Goal: Transaction & Acquisition: Download file/media

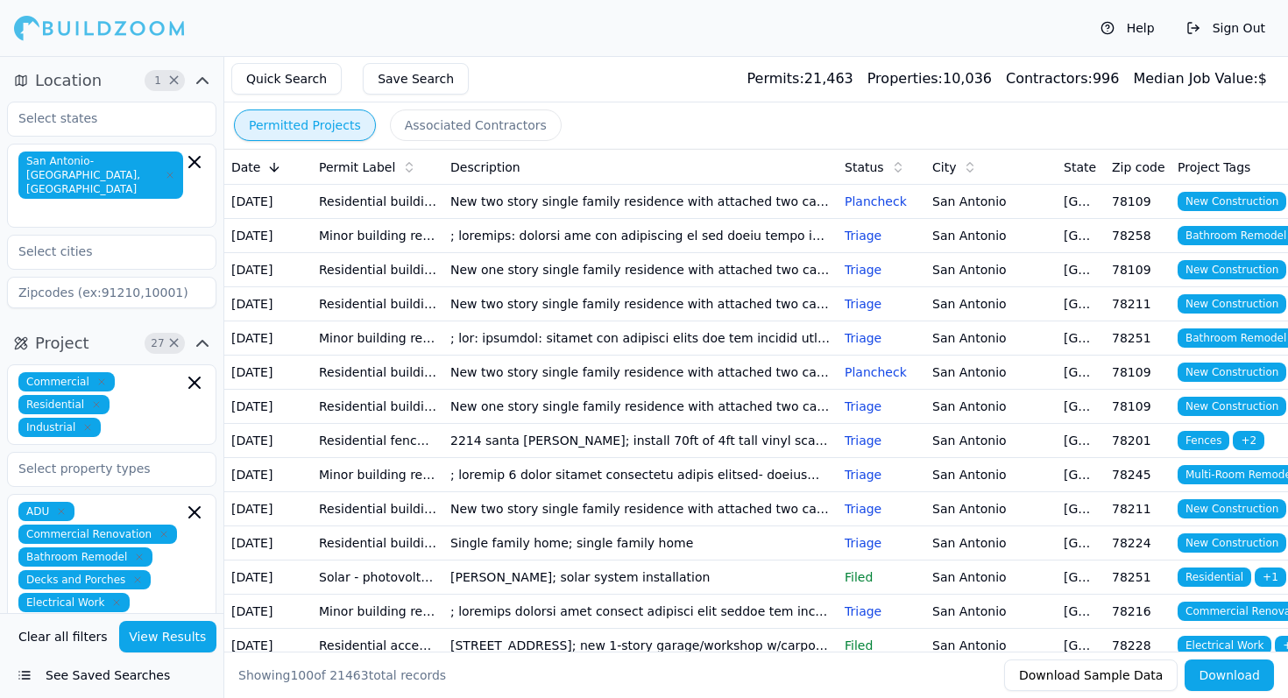
click at [485, 252] on td at bounding box center [640, 236] width 394 height 34
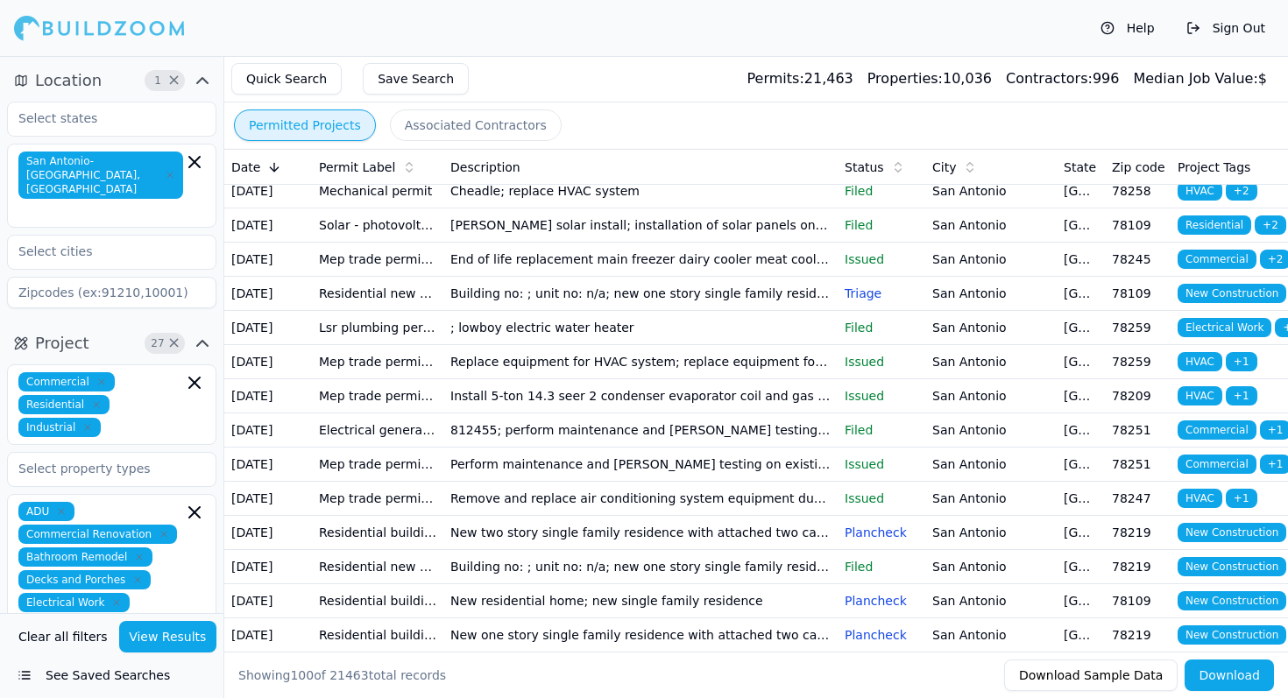
click at [307, 90] on button "Quick Search" at bounding box center [286, 79] width 110 height 32
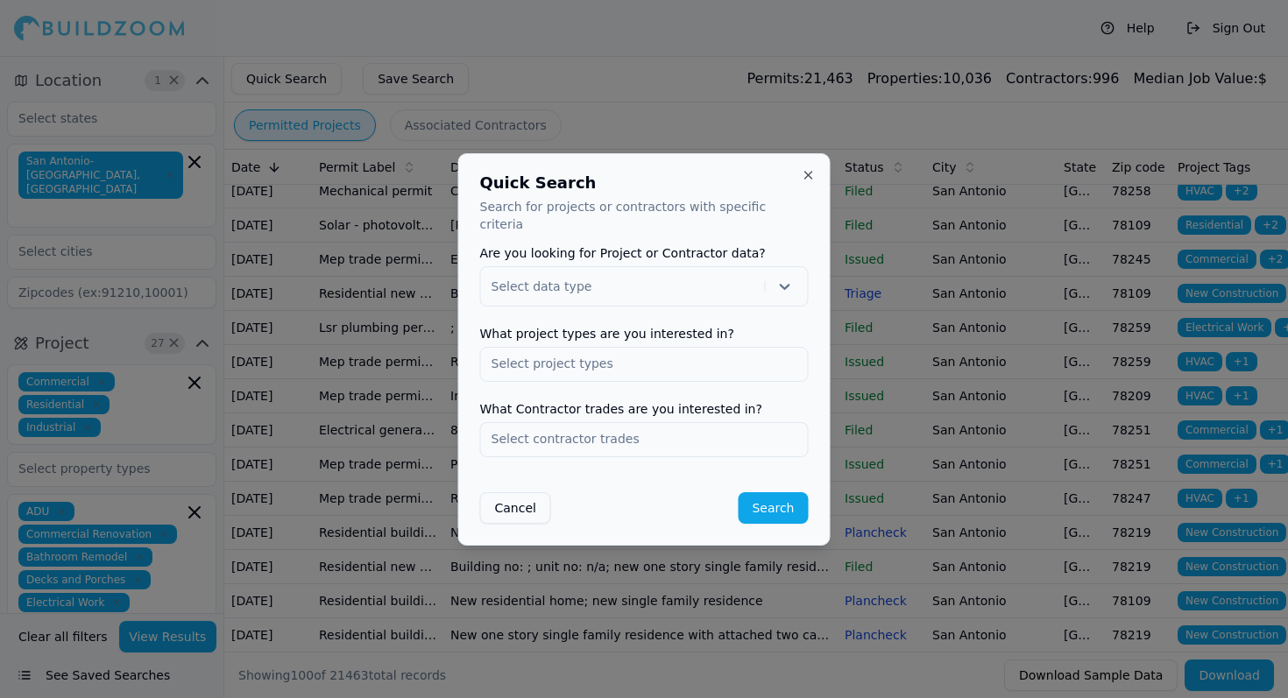
click at [403, 66] on div at bounding box center [644, 349] width 1288 height 698
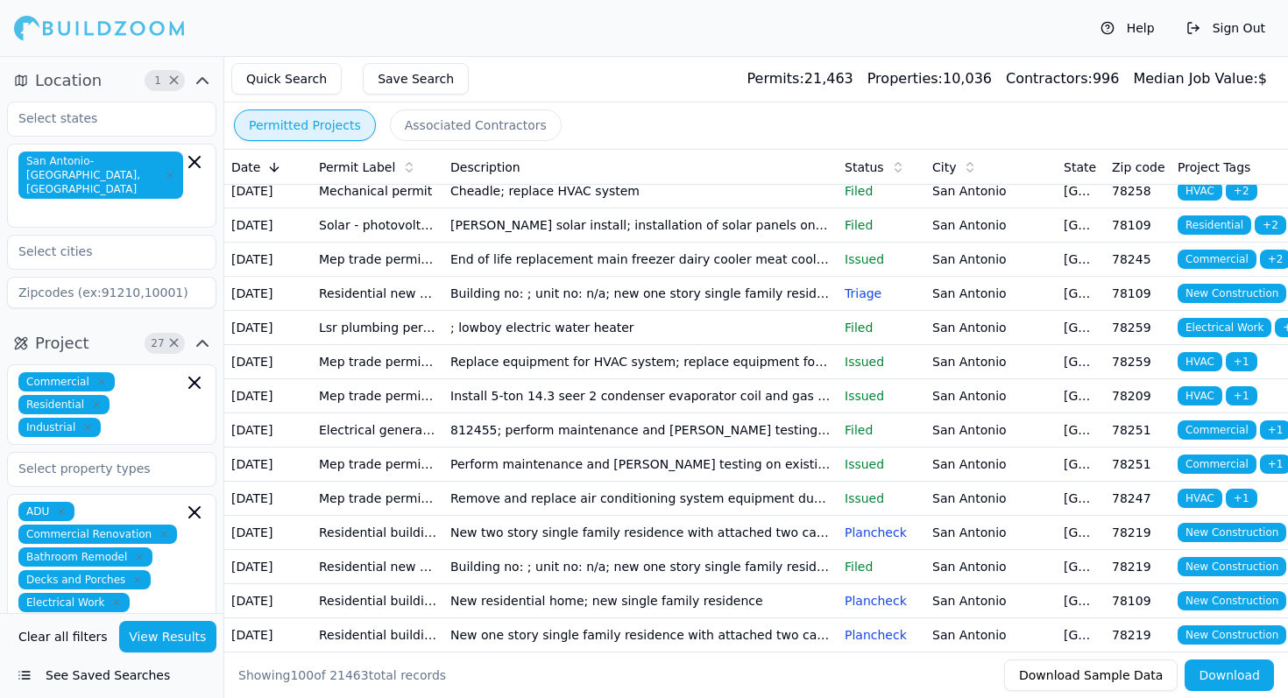
click at [403, 74] on button "Save Search" at bounding box center [416, 79] width 106 height 32
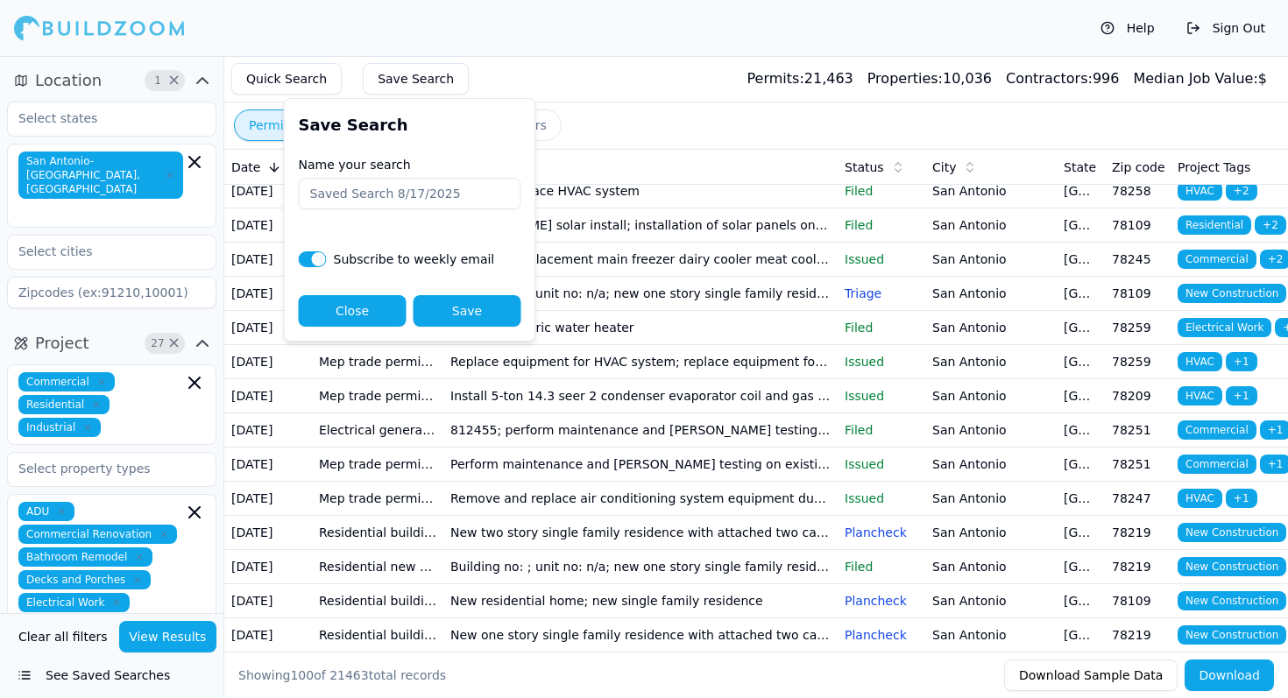
click at [331, 42] on div "Help Sign Out" at bounding box center [644, 28] width 1288 height 56
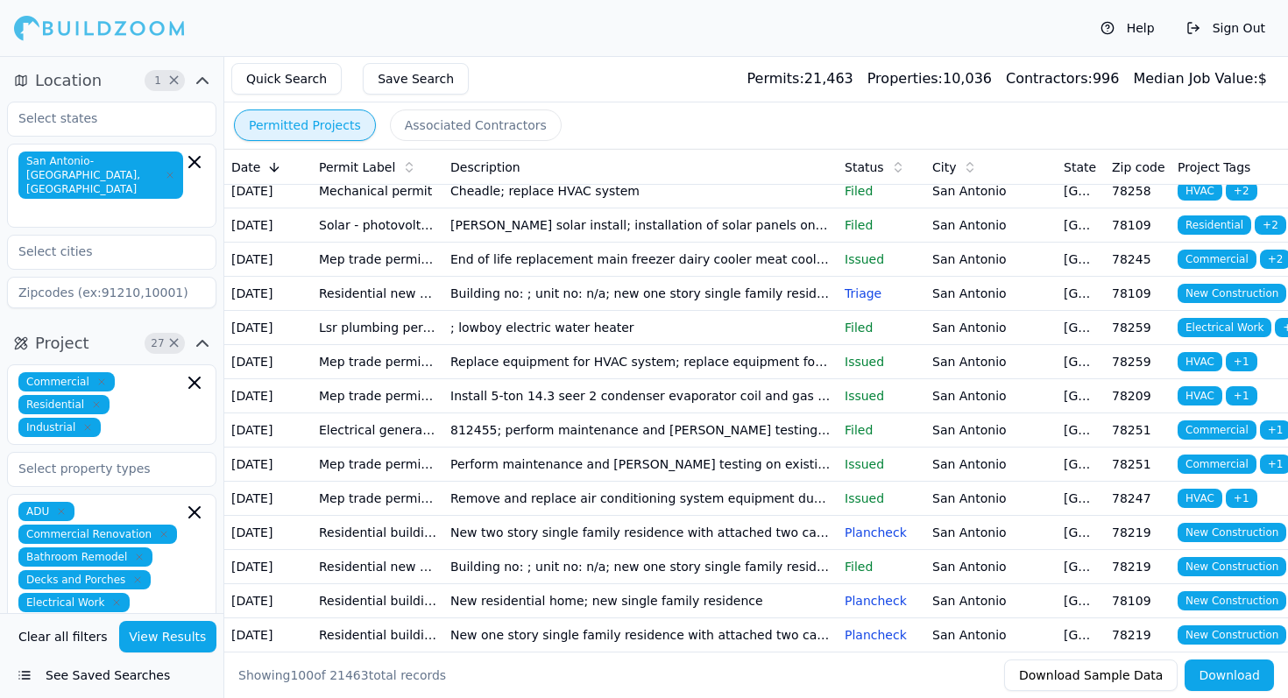
click at [34, 684] on button "See Saved Searches" at bounding box center [111, 676] width 209 height 32
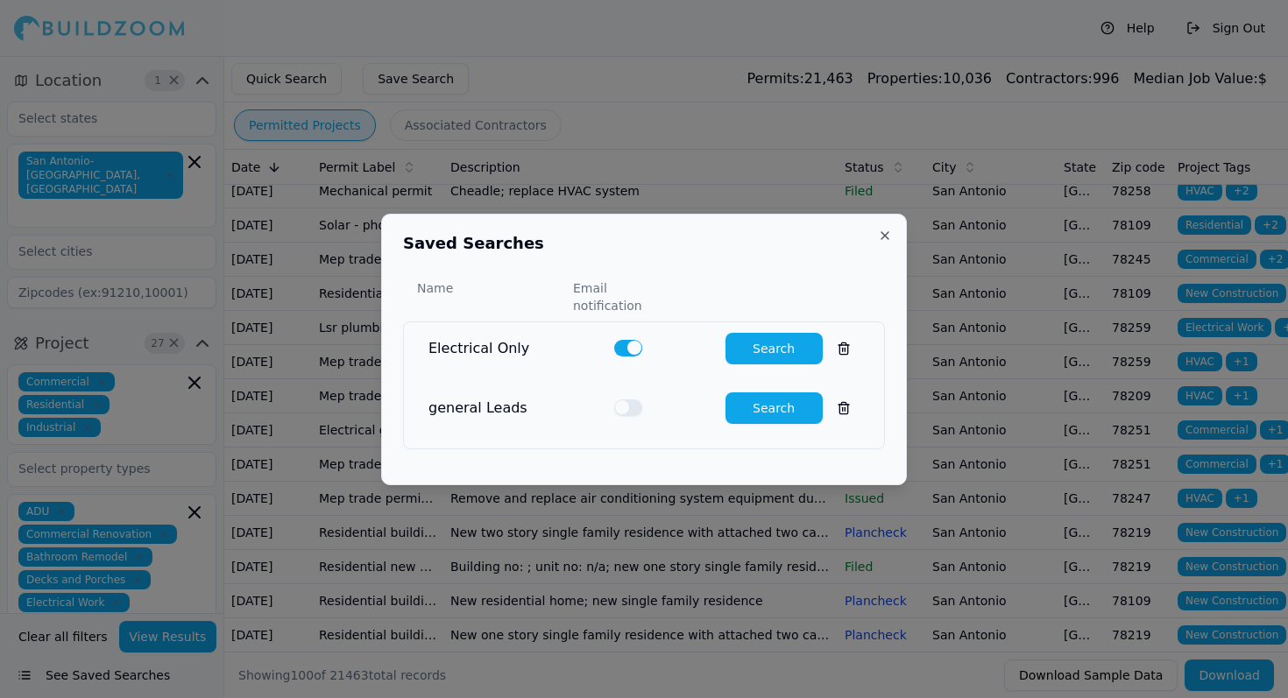
click at [782, 343] on button "Search" at bounding box center [774, 349] width 97 height 32
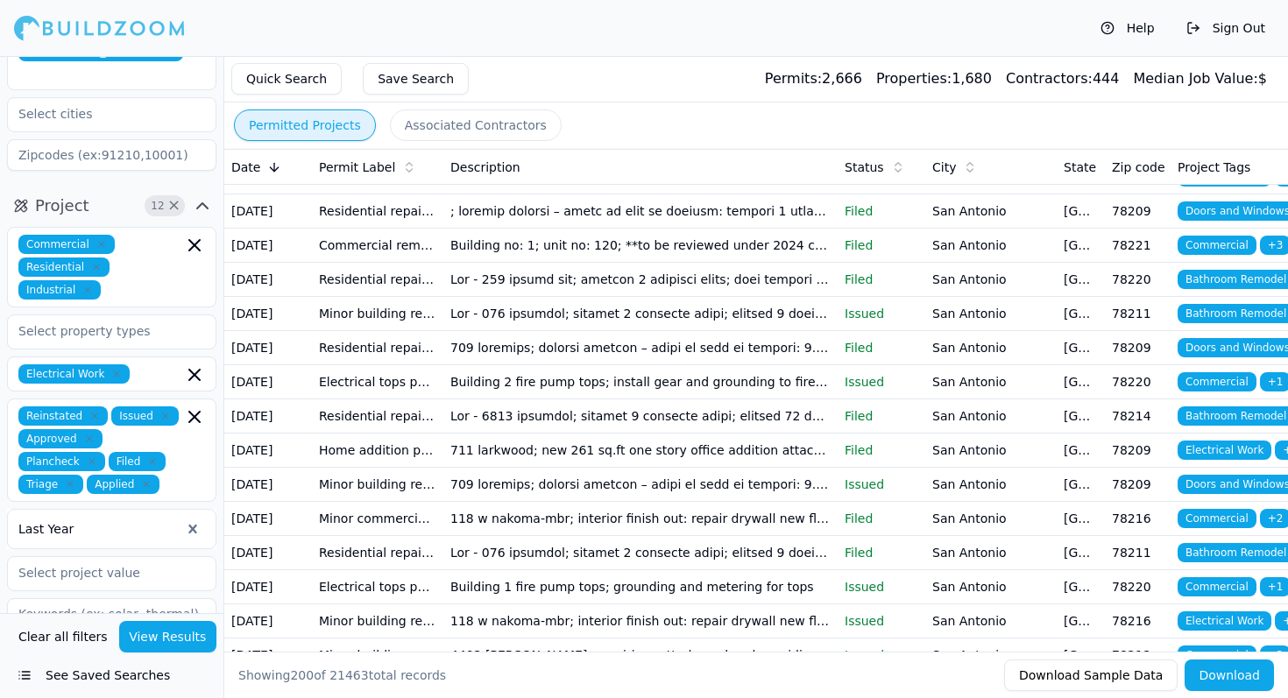
scroll to position [435, 0]
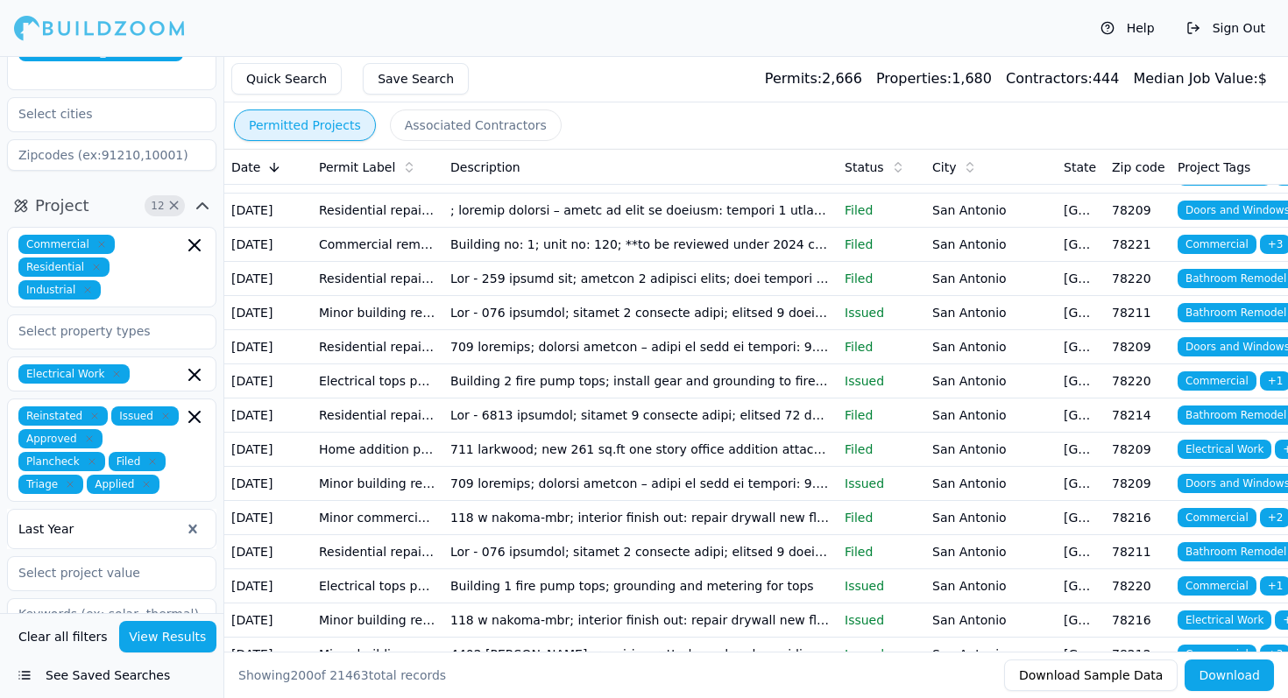
click at [1231, 682] on button "Download" at bounding box center [1229, 676] width 89 height 32
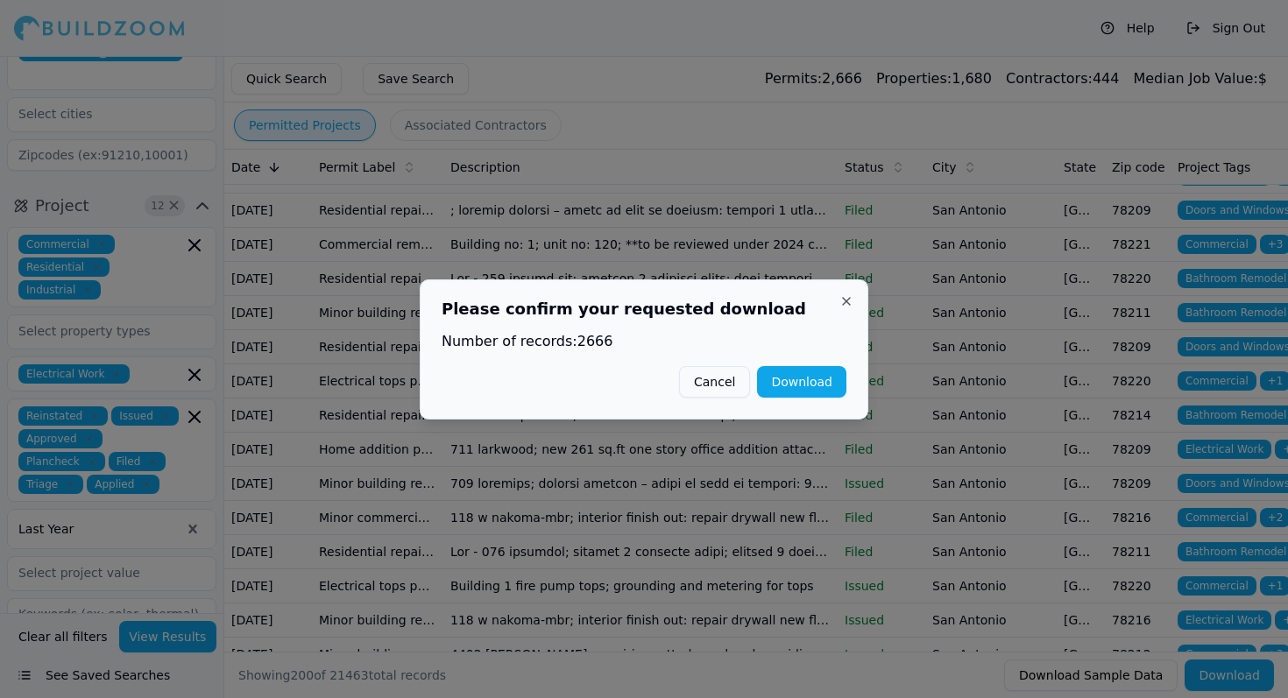
click at [800, 386] on button "Download" at bounding box center [801, 382] width 89 height 32
